Goal: Task Accomplishment & Management: Manage account settings

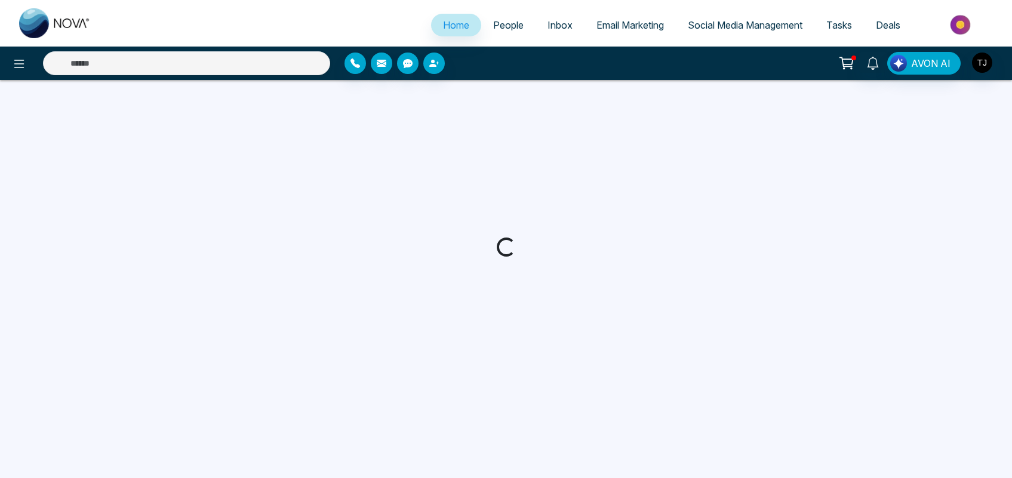
select select "*"
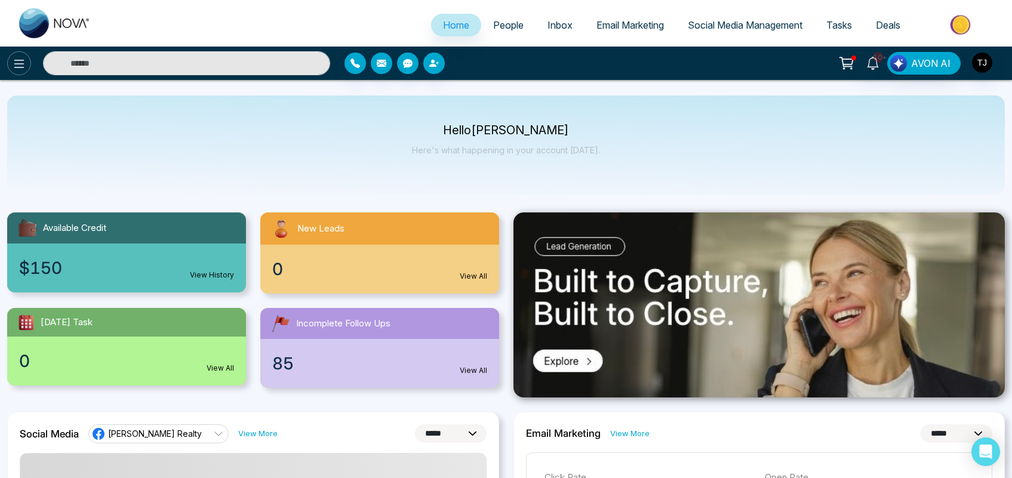
click at [13, 67] on icon at bounding box center [19, 64] width 14 height 14
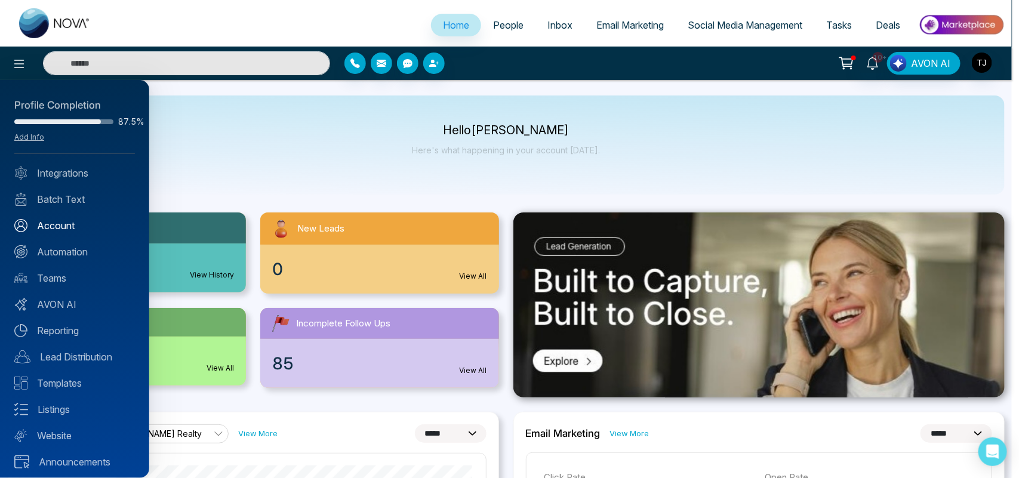
click at [60, 225] on link "Account" at bounding box center [74, 226] width 121 height 14
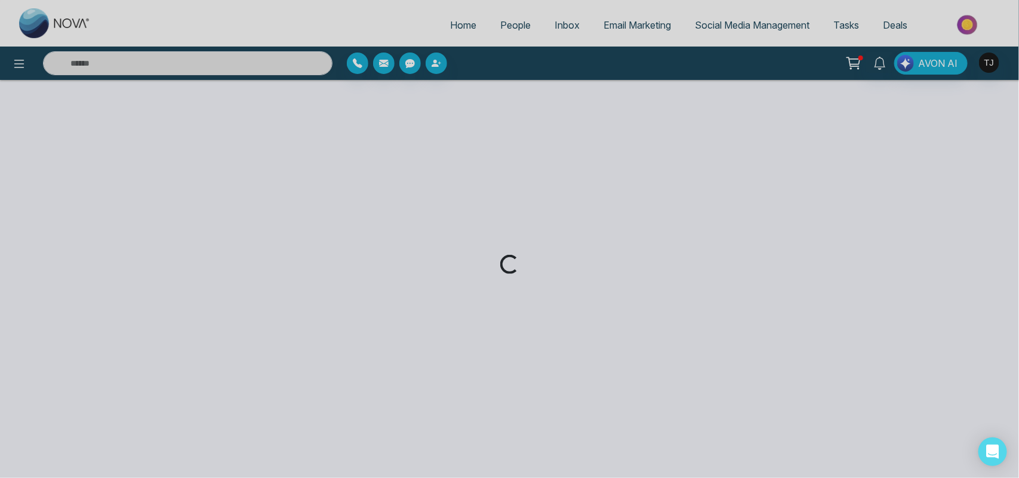
drag, startPoint x: 56, startPoint y: 225, endPoint x: 409, endPoint y: 266, distance: 355.8
click at [409, 266] on div "Loading..." at bounding box center [509, 239] width 1019 height 478
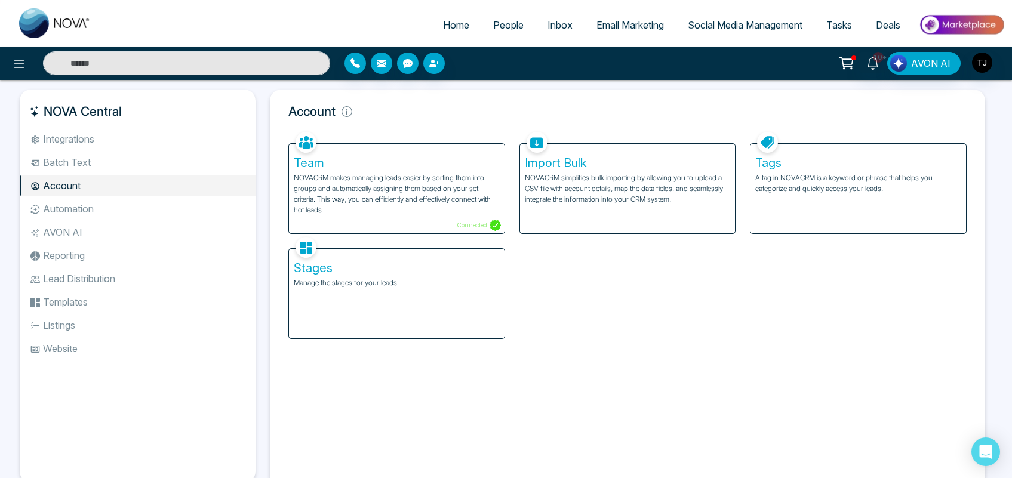
click at [411, 296] on div "Stages Manage the stages for your leads." at bounding box center [397, 294] width 216 height 90
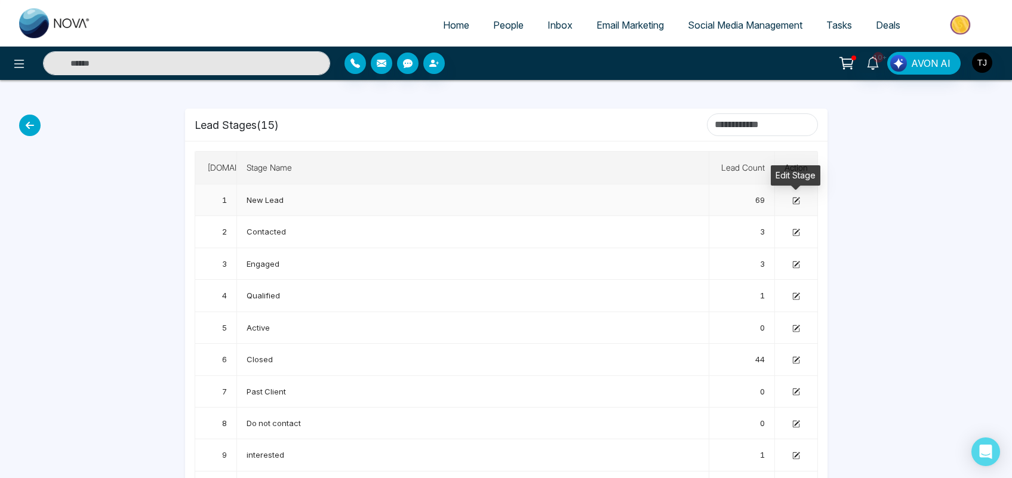
click at [794, 198] on icon at bounding box center [796, 201] width 8 height 8
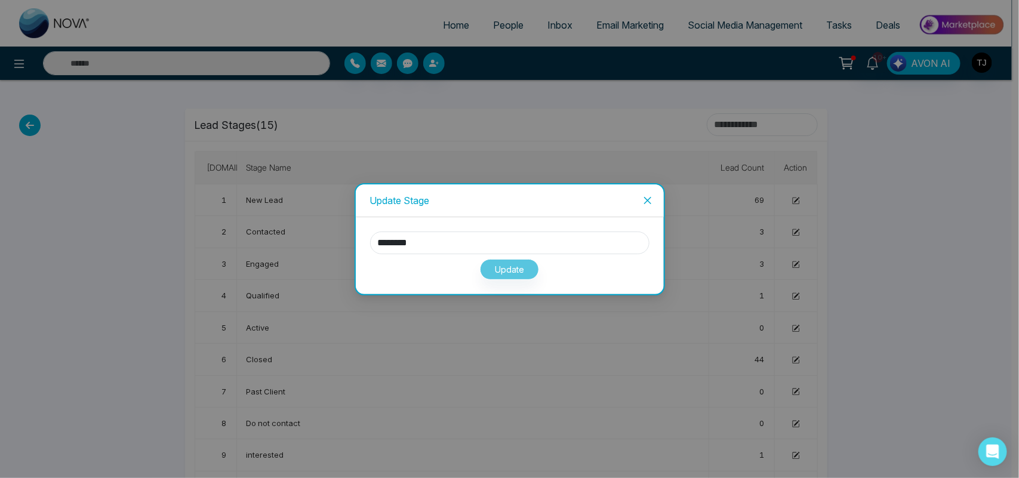
click at [647, 201] on icon "close" at bounding box center [648, 201] width 10 height 10
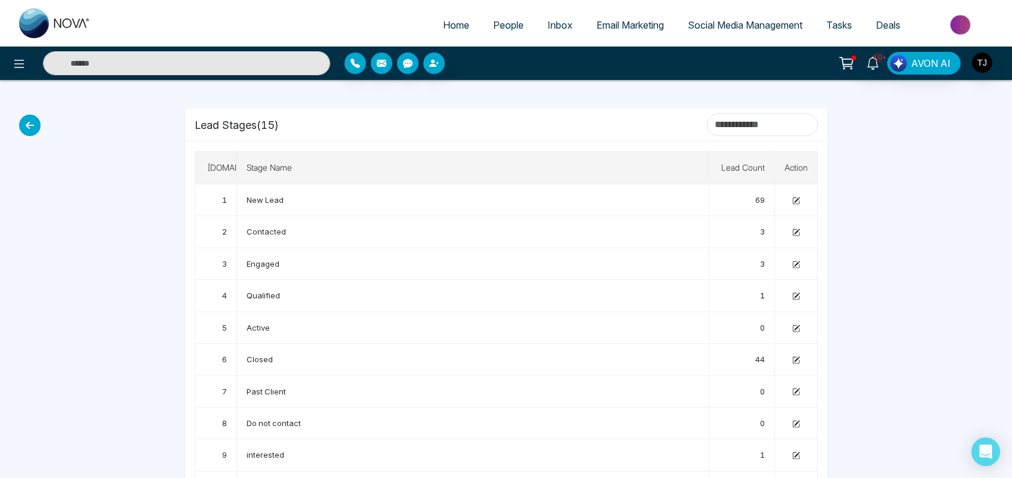
click at [484, 28] on link "People" at bounding box center [508, 25] width 54 height 23
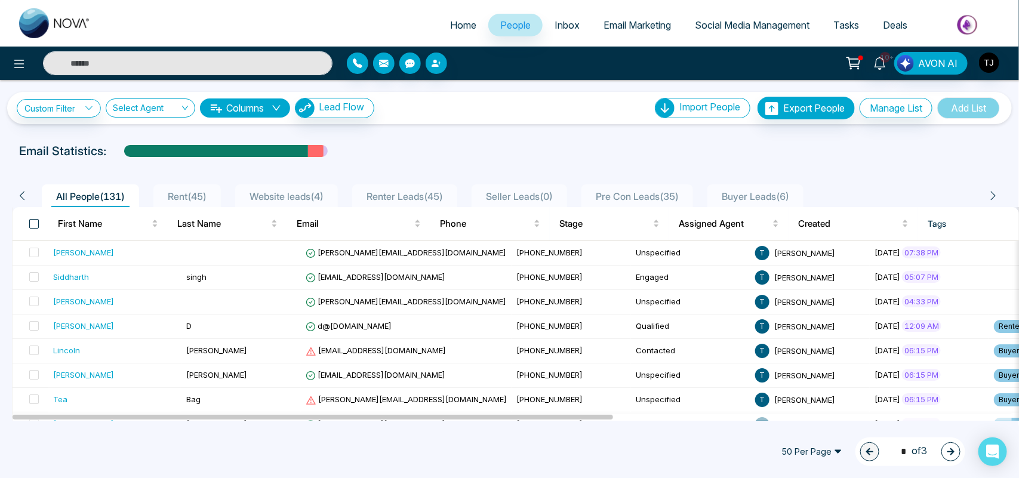
click at [35, 224] on span at bounding box center [34, 224] width 10 height 10
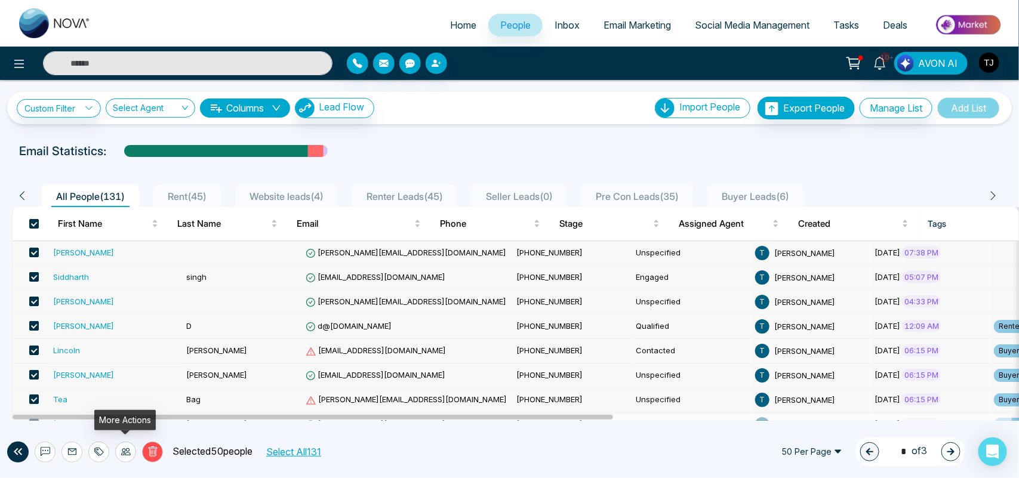
click at [121, 454] on icon at bounding box center [126, 452] width 10 height 10
click at [122, 389] on link "Update Stage" at bounding box center [103, 388] width 55 height 10
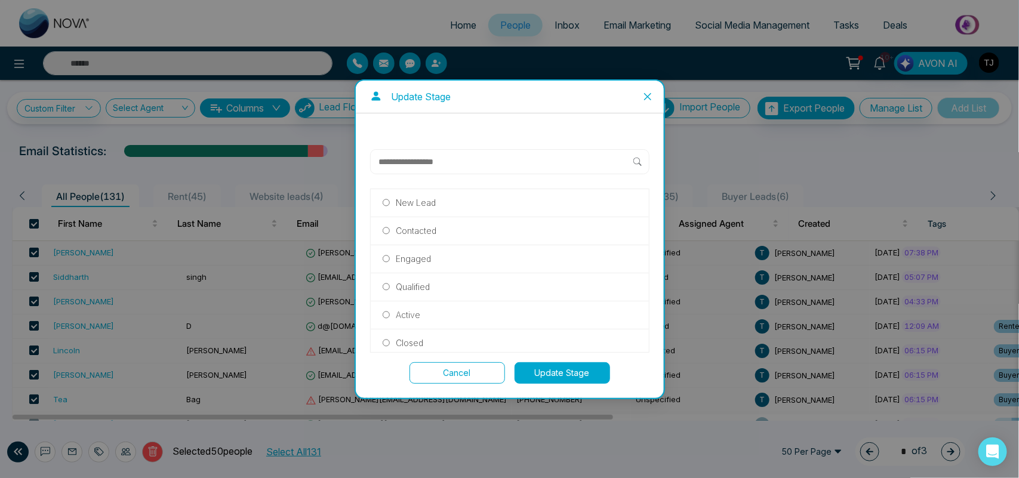
click at [443, 158] on input "text" at bounding box center [506, 162] width 256 height 14
type input "******"
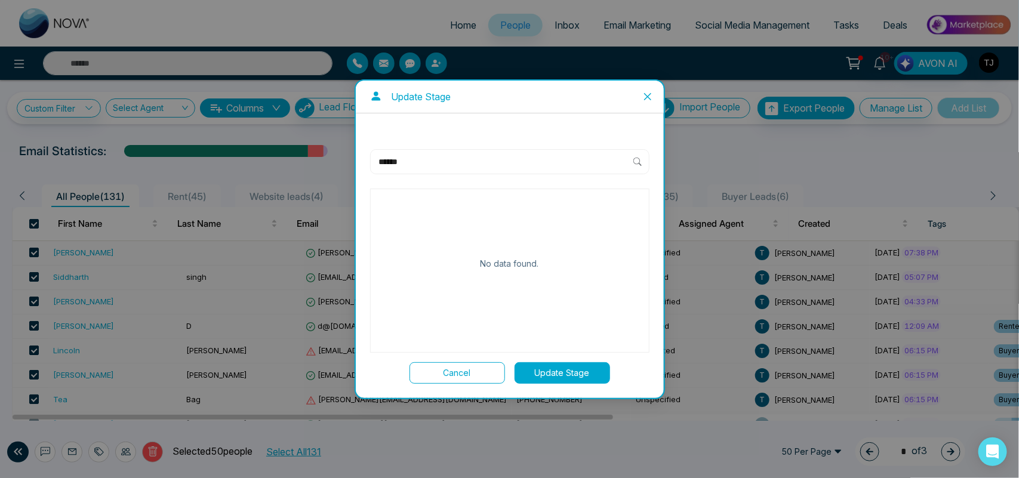
click at [651, 92] on icon "close" at bounding box center [648, 97] width 10 height 10
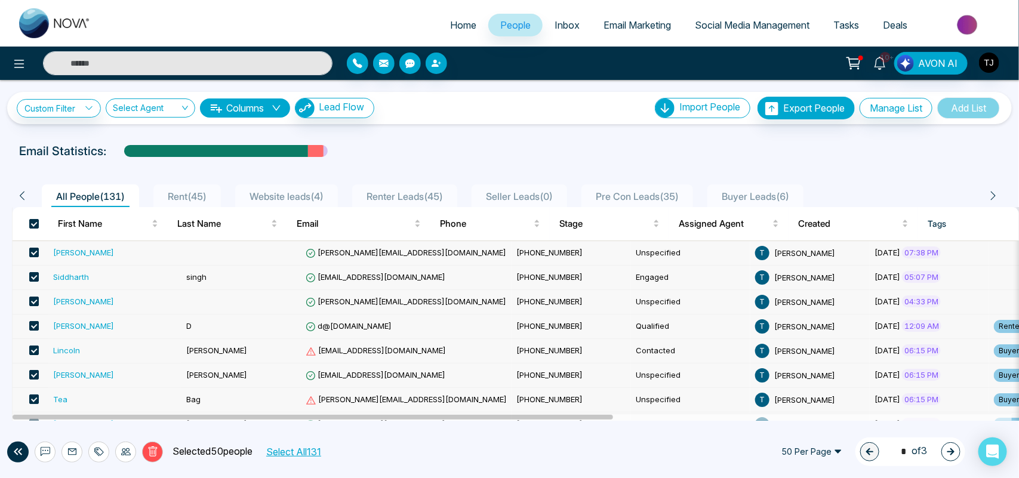
click at [198, 272] on td "singh" at bounding box center [241, 278] width 119 height 24
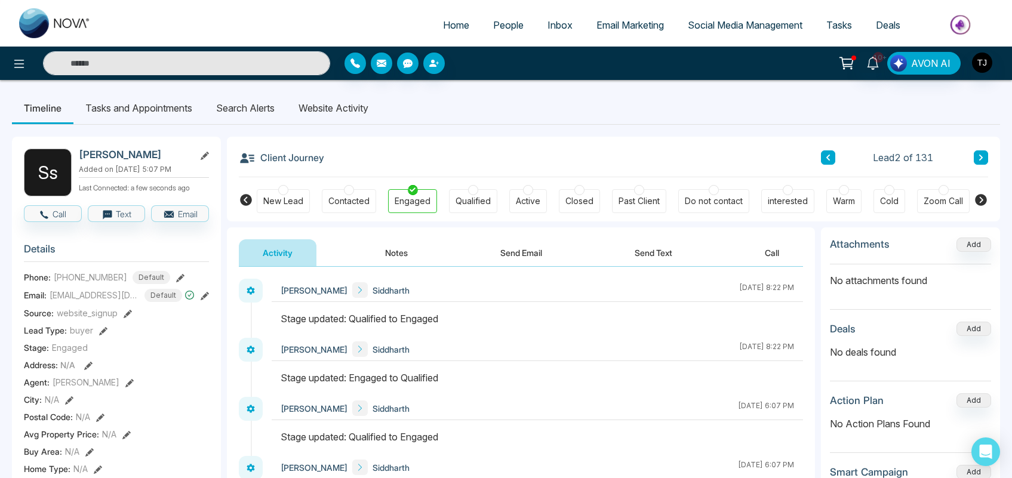
click at [984, 195] on icon at bounding box center [981, 200] width 14 height 14
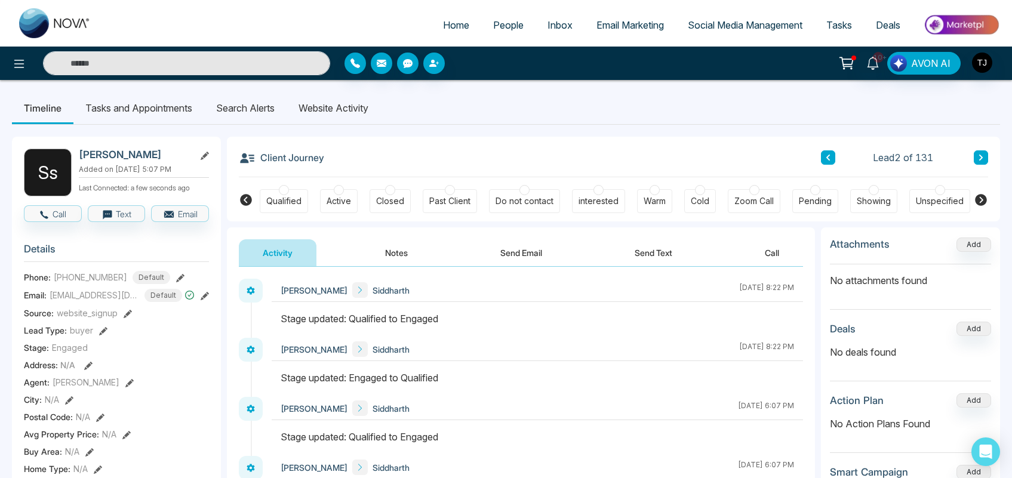
scroll to position [0, 192]
click at [207, 245] on section "Details Phone: [PHONE_NUMBER] Default Email: [EMAIL_ADDRESS][DOMAIN_NAME] Defau…" at bounding box center [116, 400] width 185 height 332
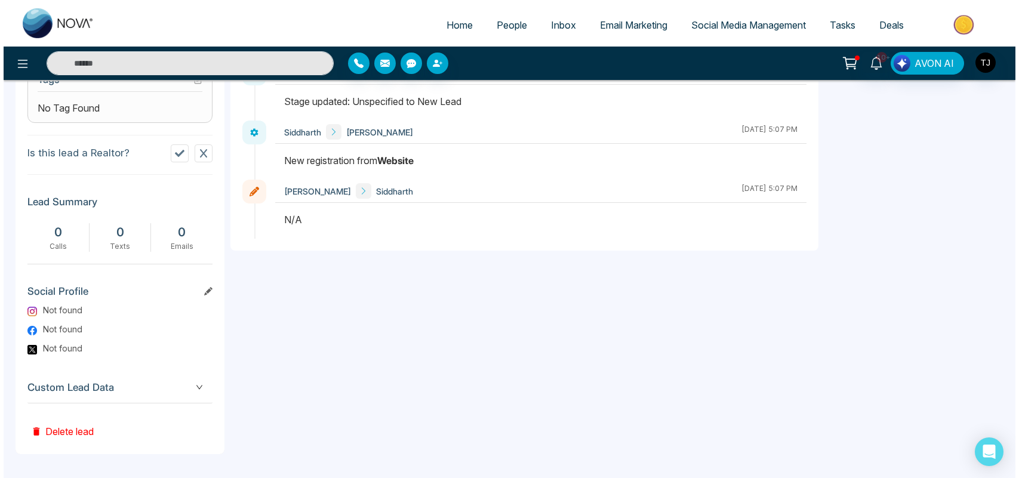
scroll to position [521, 0]
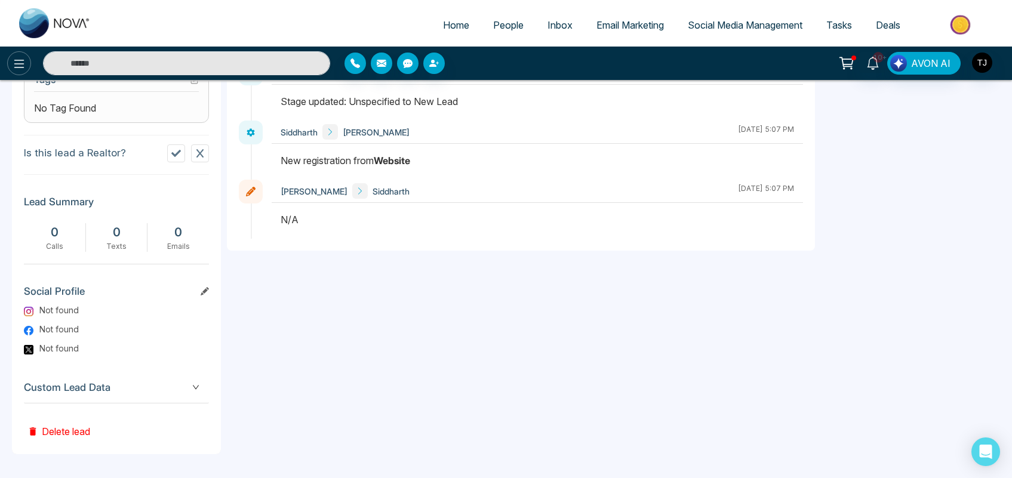
click at [21, 54] on button at bounding box center [19, 63] width 24 height 24
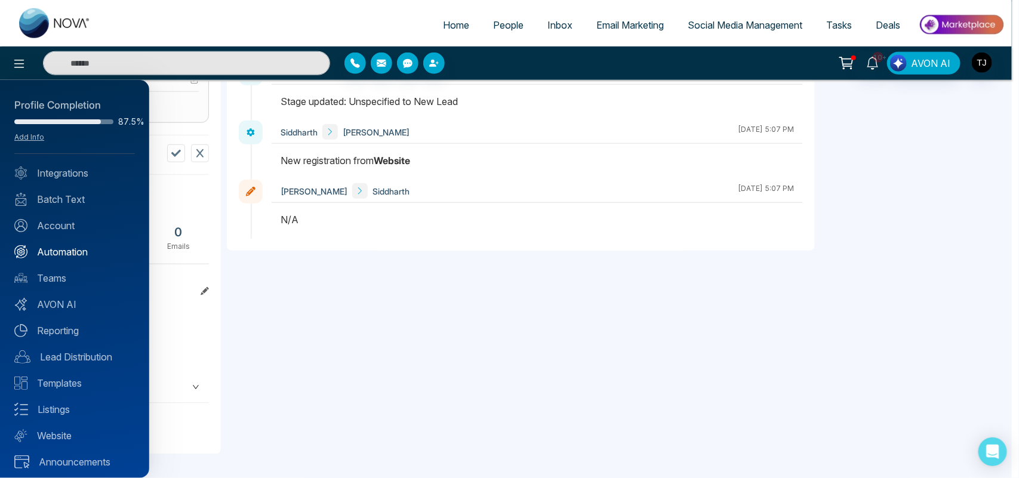
click at [64, 252] on link "Automation" at bounding box center [74, 252] width 121 height 14
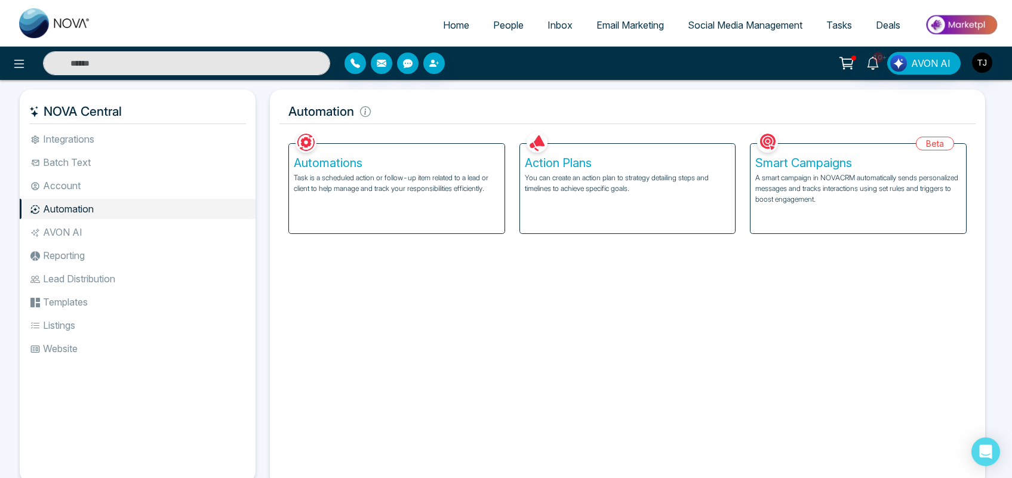
click at [844, 158] on h5 "Smart Campaigns" at bounding box center [858, 163] width 206 height 14
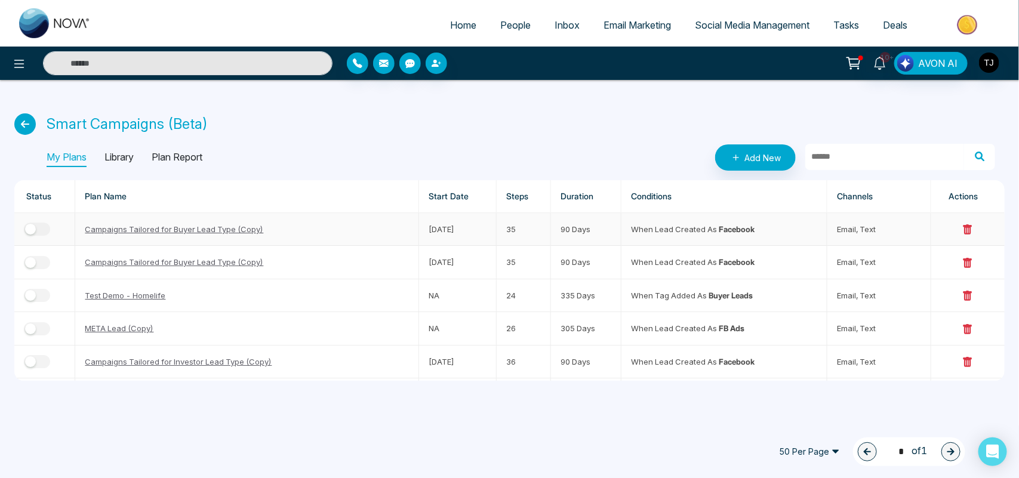
click at [149, 233] on link "Campaigns Tailored for Buyer Lead Type (Copy)" at bounding box center [174, 230] width 179 height 10
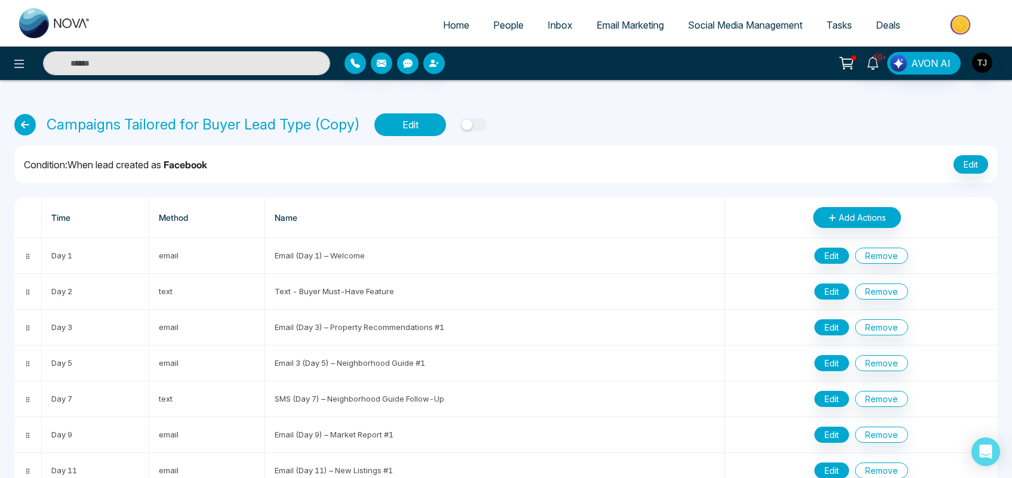
click at [408, 128] on button "Edit" at bounding box center [410, 124] width 72 height 23
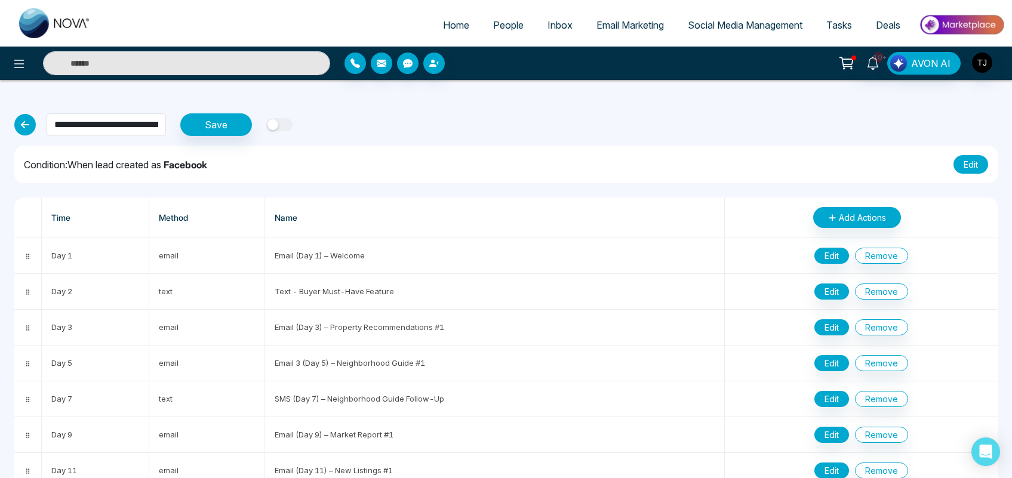
click at [981, 168] on button "Edit" at bounding box center [971, 164] width 35 height 19
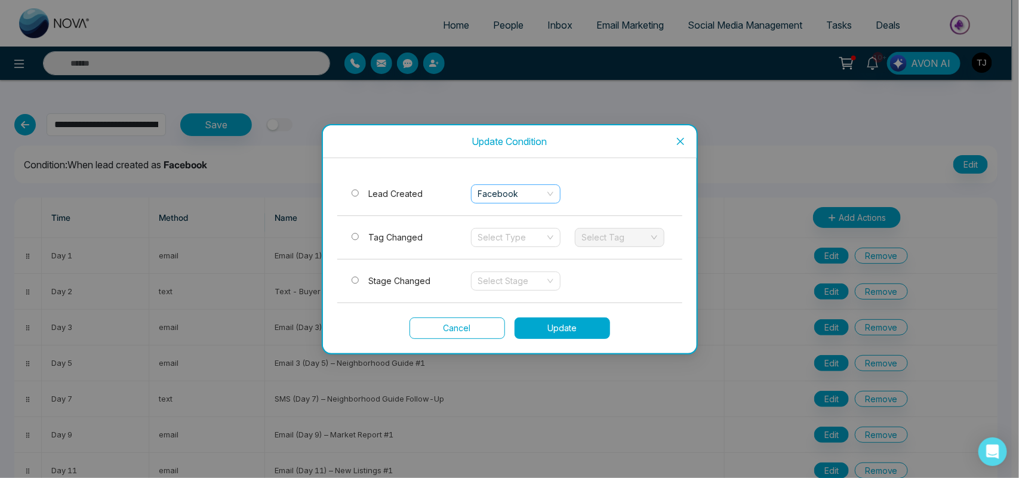
click at [497, 198] on span "Facebook" at bounding box center [515, 194] width 75 height 18
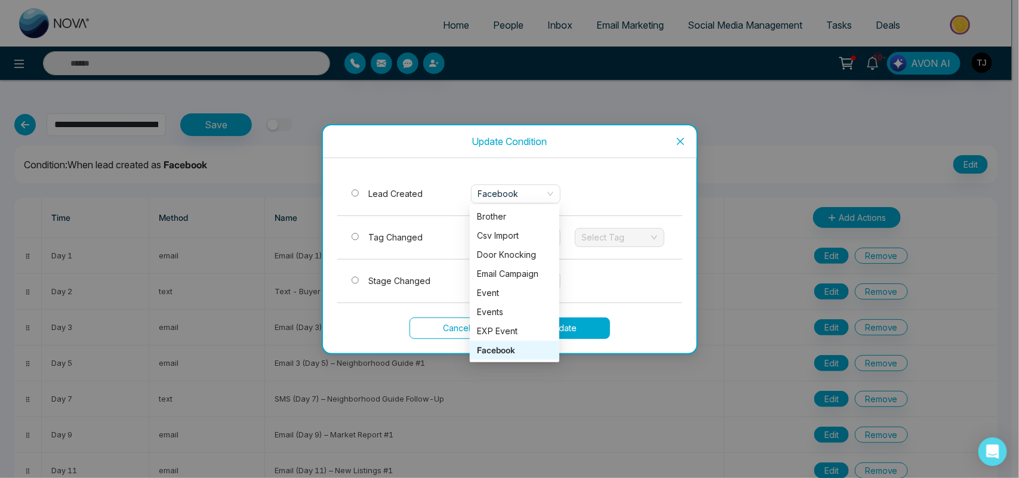
click at [614, 187] on div "Lead Created Facebook" at bounding box center [509, 195] width 345 height 44
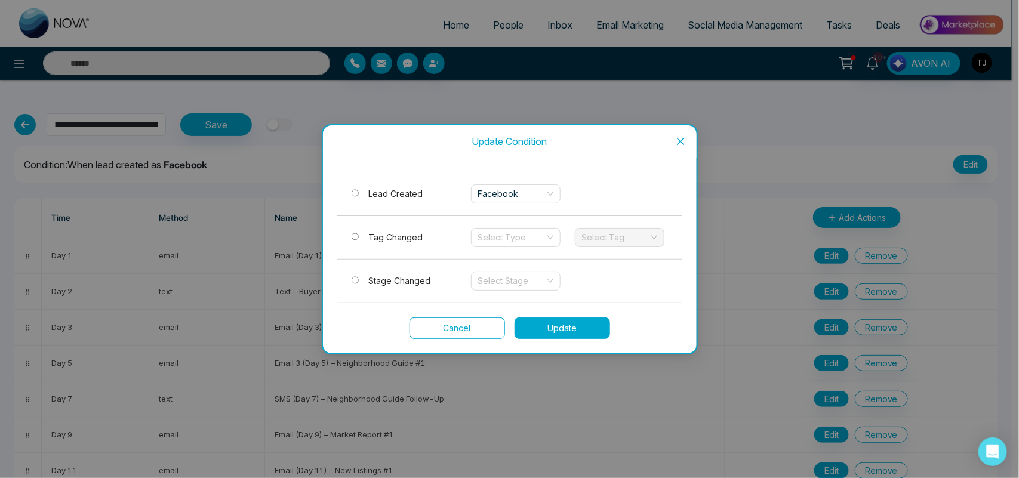
click at [677, 142] on icon "close" at bounding box center [681, 142] width 10 height 10
